Goal: Submit feedback/report problem

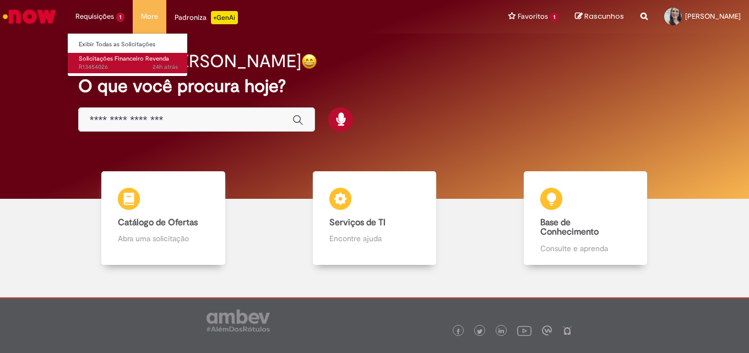
click at [110, 59] on span "Solicitações Financeiro Revenda" at bounding box center [124, 59] width 90 height 8
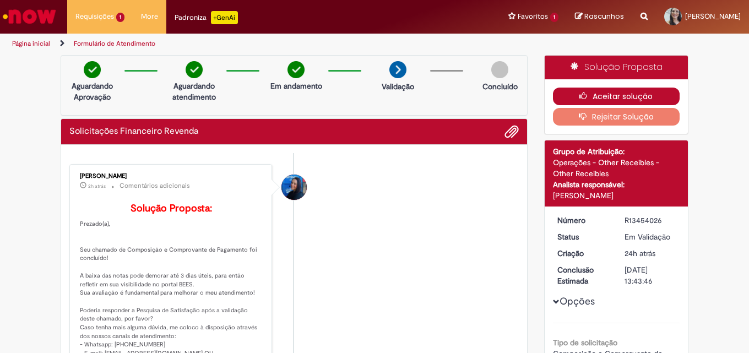
click at [616, 98] on button "Aceitar solução" at bounding box center [616, 97] width 127 height 18
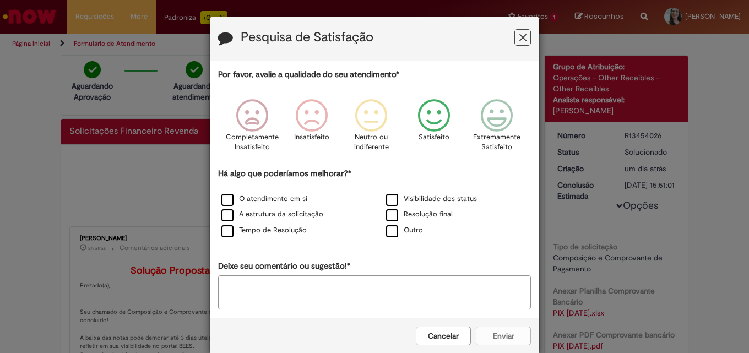
click at [423, 118] on icon "Feedback" at bounding box center [434, 115] width 41 height 33
click at [393, 229] on label "Outro" at bounding box center [404, 230] width 37 height 10
click at [392, 284] on textarea "Deixe seu comentário ou sugestão!*" at bounding box center [374, 292] width 313 height 34
type textarea "*"
click at [489, 340] on button "Enviar" at bounding box center [503, 336] width 55 height 19
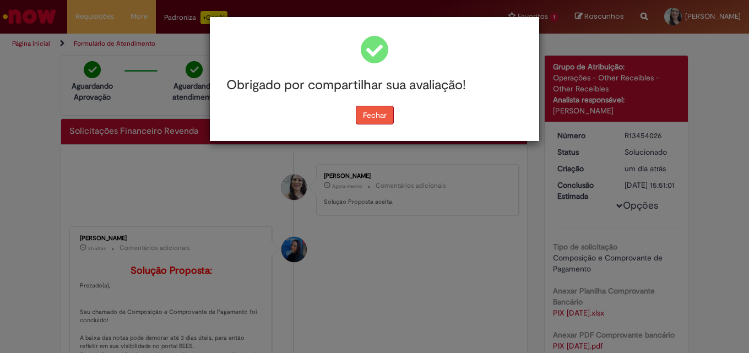
click at [372, 107] on button "Fechar" at bounding box center [375, 115] width 38 height 19
